Goal: Transaction & Acquisition: Purchase product/service

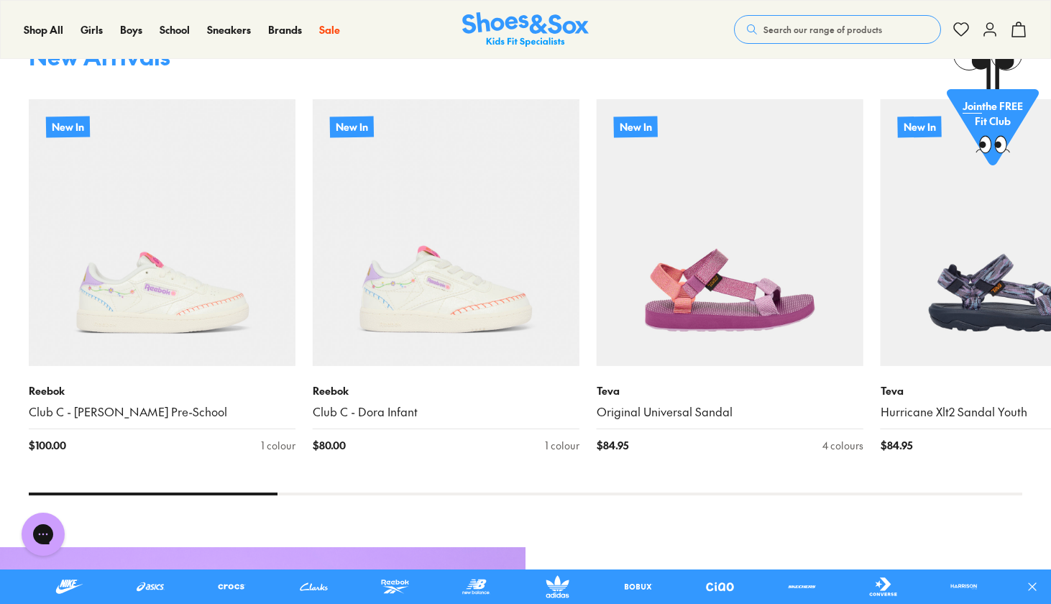
scroll to position [1015, 0]
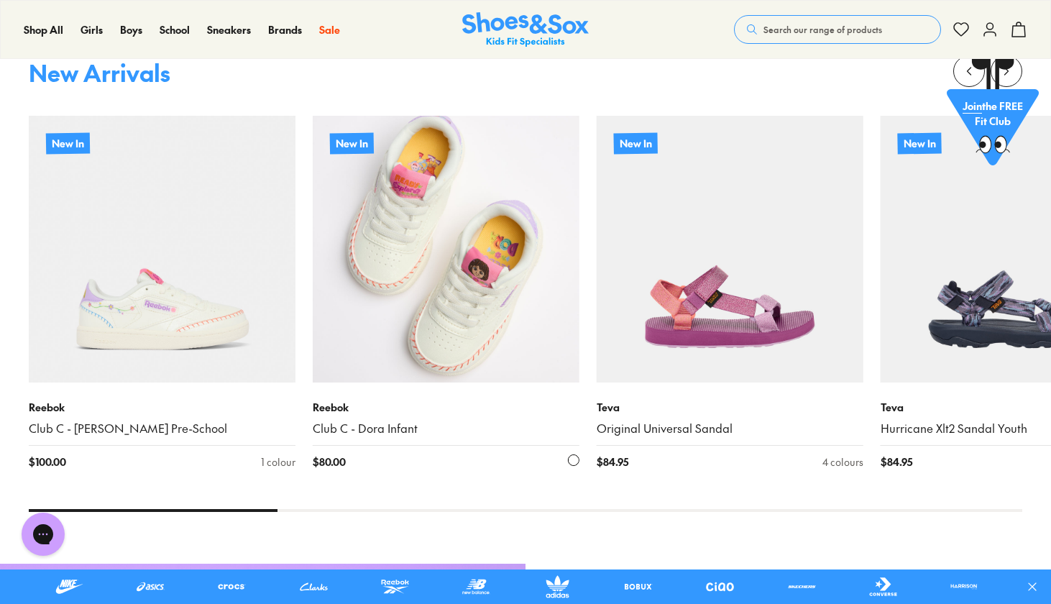
drag, startPoint x: 224, startPoint y: 507, endPoint x: 471, endPoint y: 479, distance: 248.1
click at [471, 481] on x-flickity "New In Reebok Club C - [PERSON_NAME] Pre-School $ 100.00 1 colour New In Reebok…" at bounding box center [525, 283] width 993 height 456
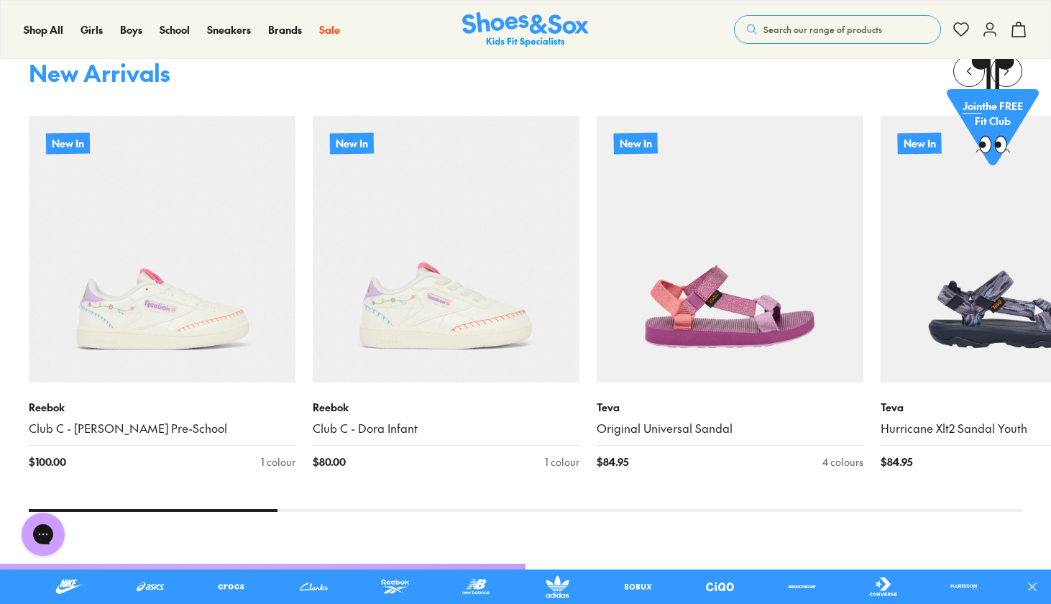
drag, startPoint x: 254, startPoint y: 511, endPoint x: 601, endPoint y: 520, distance: 347.2
click at [601, 520] on div "New Arrivals New In Reebok Club C - [PERSON_NAME] Pre-School $ 100.00 1 colour …" at bounding box center [525, 286] width 1051 height 497
click at [596, 516] on div "New Arrivals New In Reebok Club C - [PERSON_NAME] Pre-School $ 100.00 1 colour …" at bounding box center [525, 286] width 1051 height 497
click at [592, 512] on div at bounding box center [525, 510] width 993 height 3
click at [590, 512] on div at bounding box center [525, 510] width 993 height 3
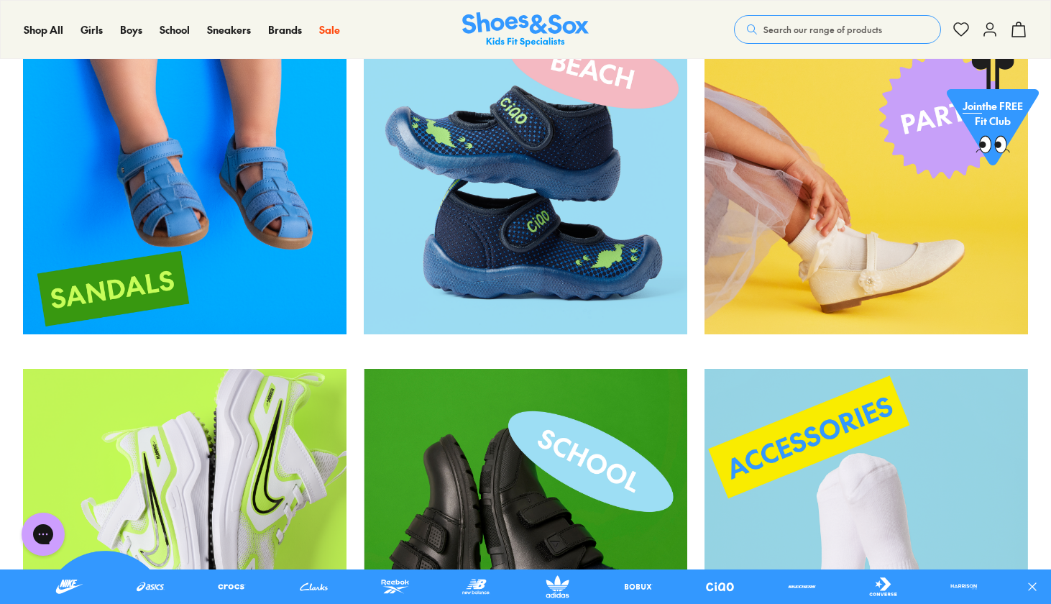
scroll to position [2226, 0]
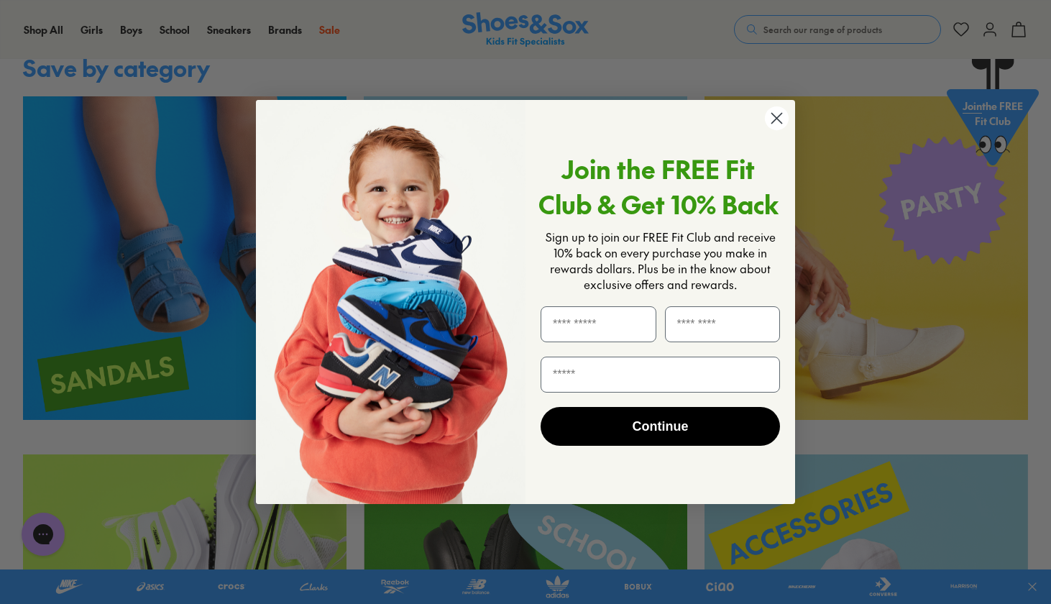
click at [213, 227] on div "Close dialog Join the FREE Fit Club & Get 10% Back Sign up to join our FREE Fit…" at bounding box center [525, 302] width 1051 height 604
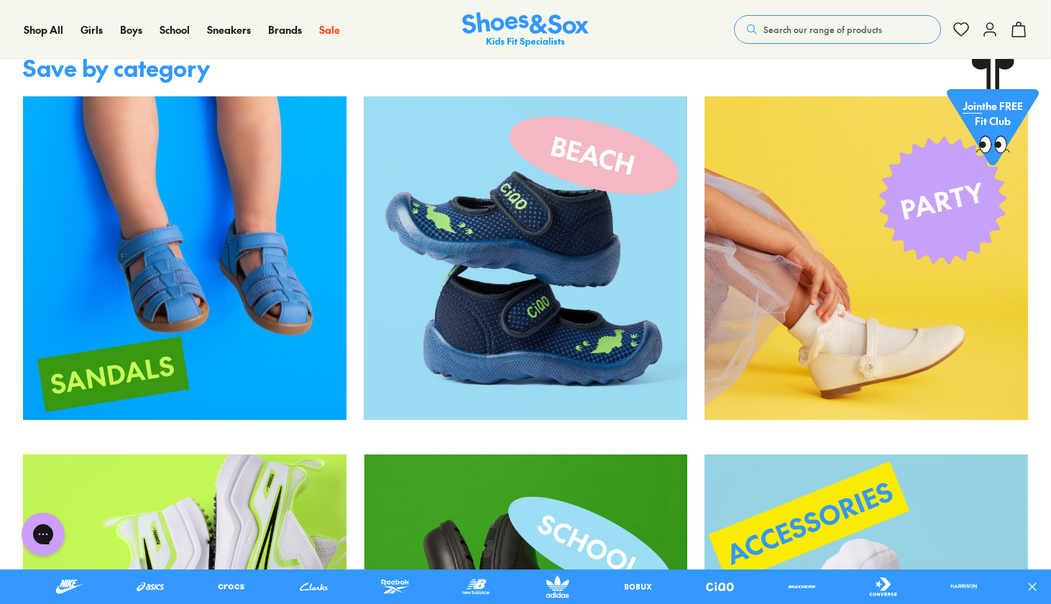
click at [236, 298] on img at bounding box center [184, 257] width 323 height 323
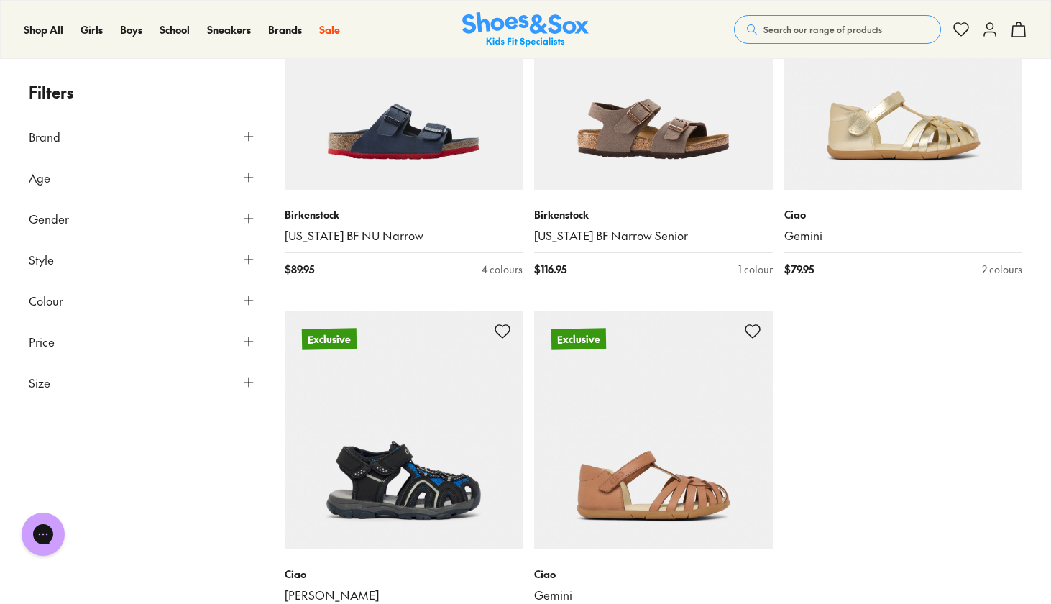
scroll to position [3890, 0]
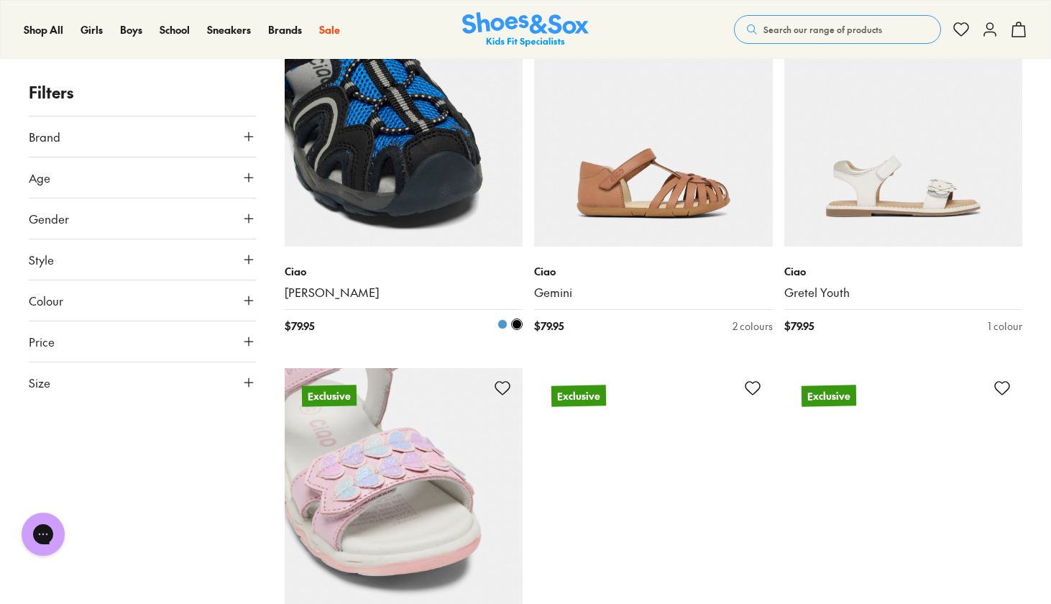
type input "***"
